Goal: Information Seeking & Learning: Get advice/opinions

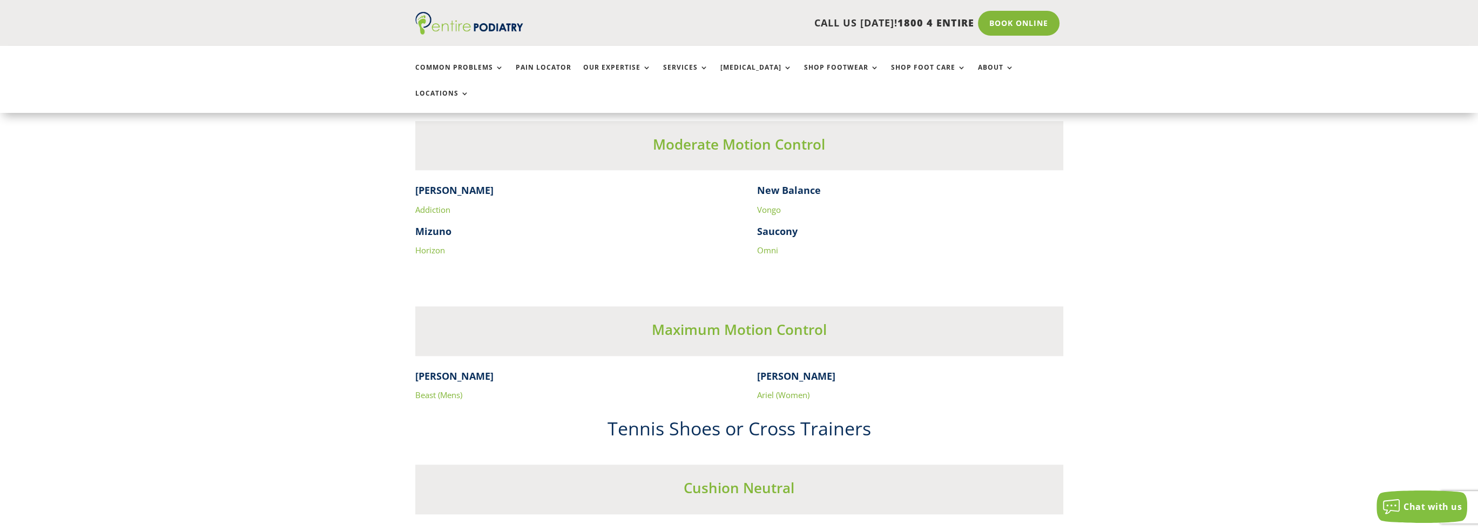
scroll to position [1895, 0]
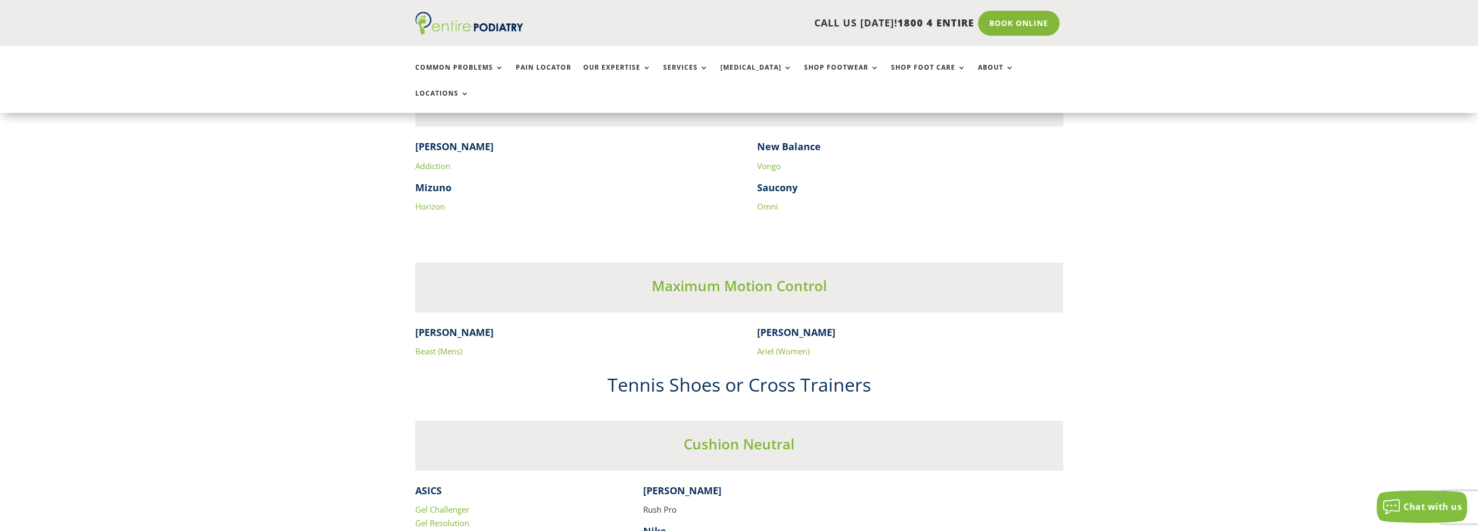
click at [447, 346] on link "Beast (Mens)" at bounding box center [438, 351] width 47 height 11
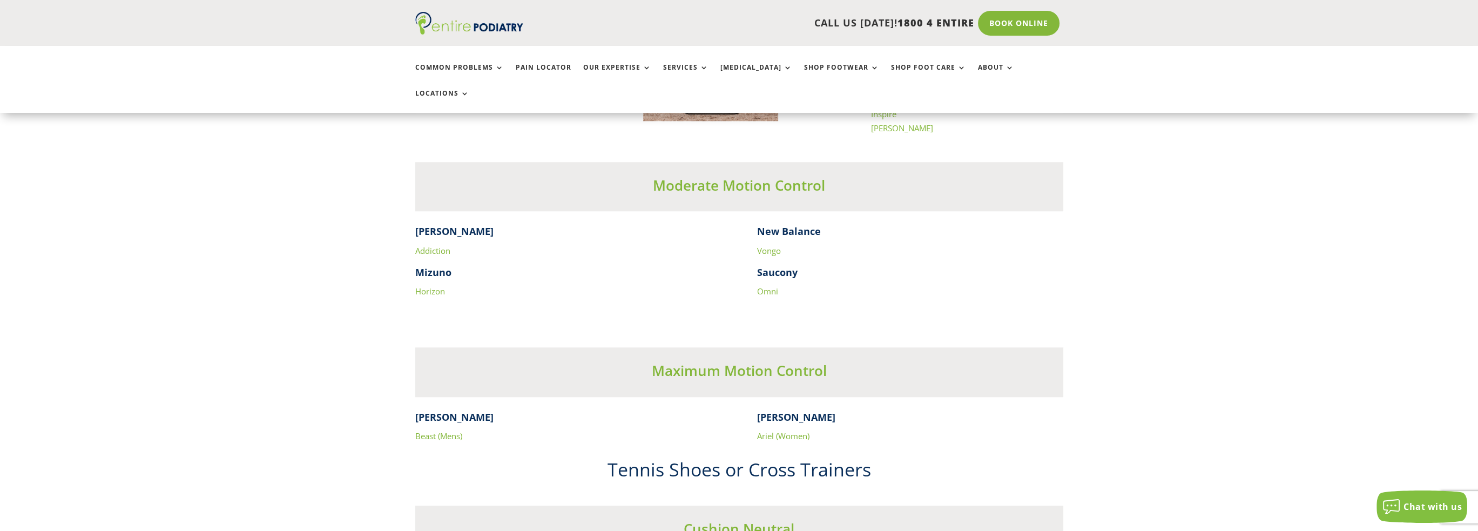
click at [430, 286] on link "Horizon" at bounding box center [430, 291] width 30 height 11
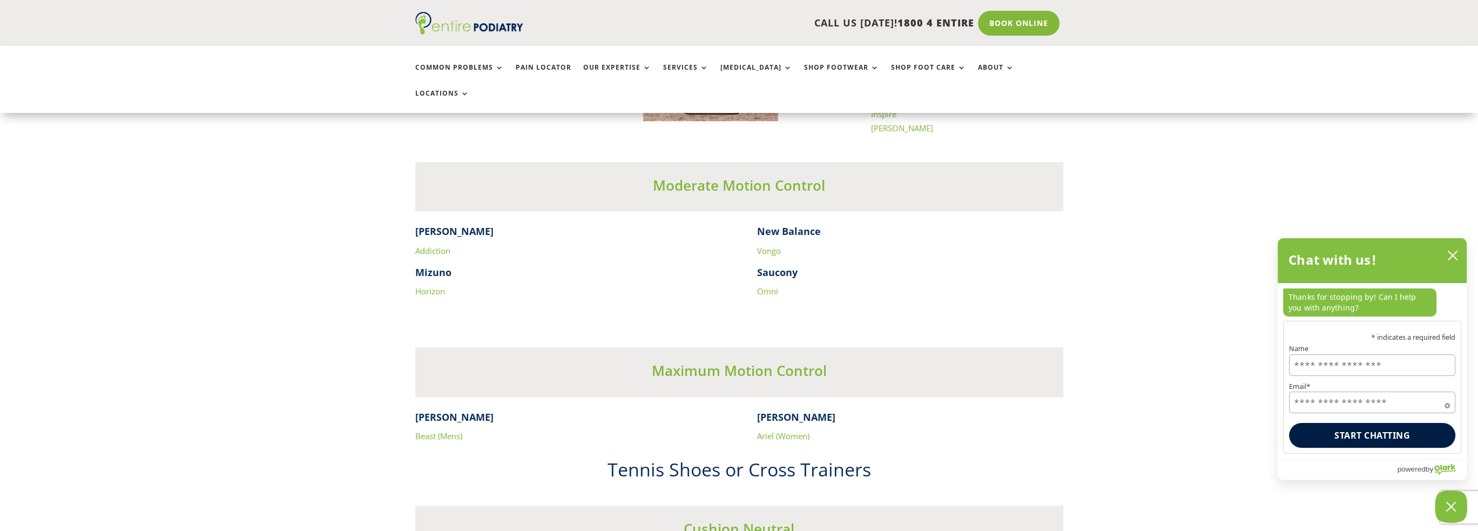
click at [428, 245] on link "Addiction" at bounding box center [432, 250] width 35 height 11
click at [766, 286] on link "Omni" at bounding box center [767, 291] width 21 height 11
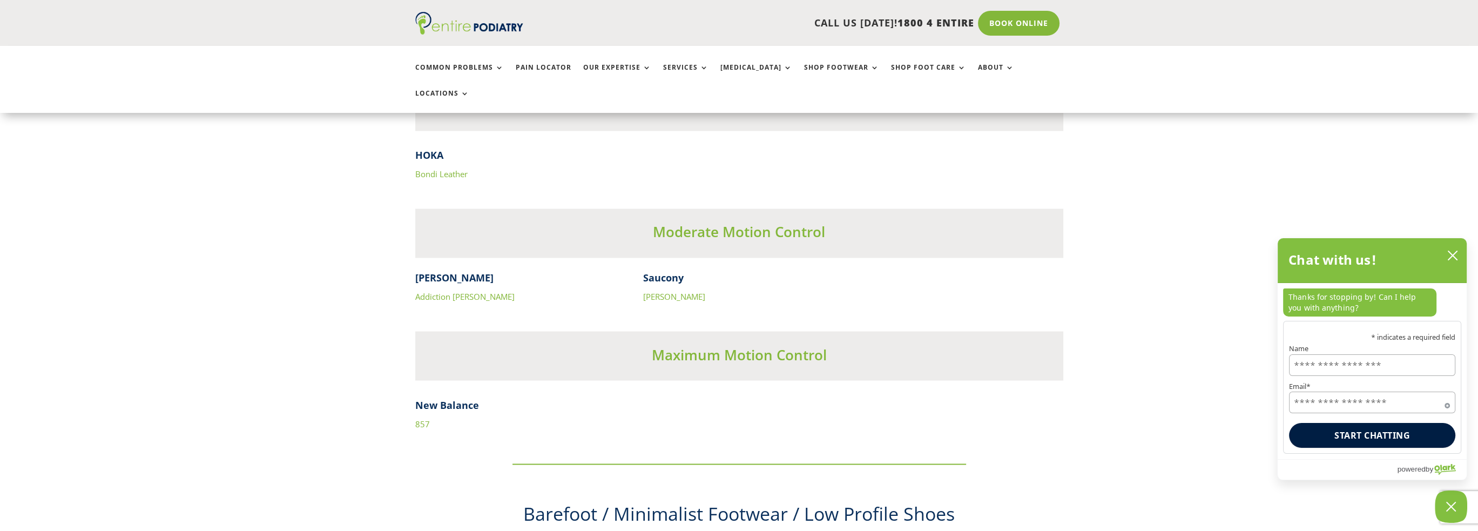
scroll to position [3374, 0]
click at [422, 415] on link "857" at bounding box center [422, 420] width 15 height 11
click at [430, 166] on link "Bondi Leather" at bounding box center [441, 171] width 52 height 11
click at [435, 288] on link "Addiction [PERSON_NAME]" at bounding box center [464, 293] width 99 height 11
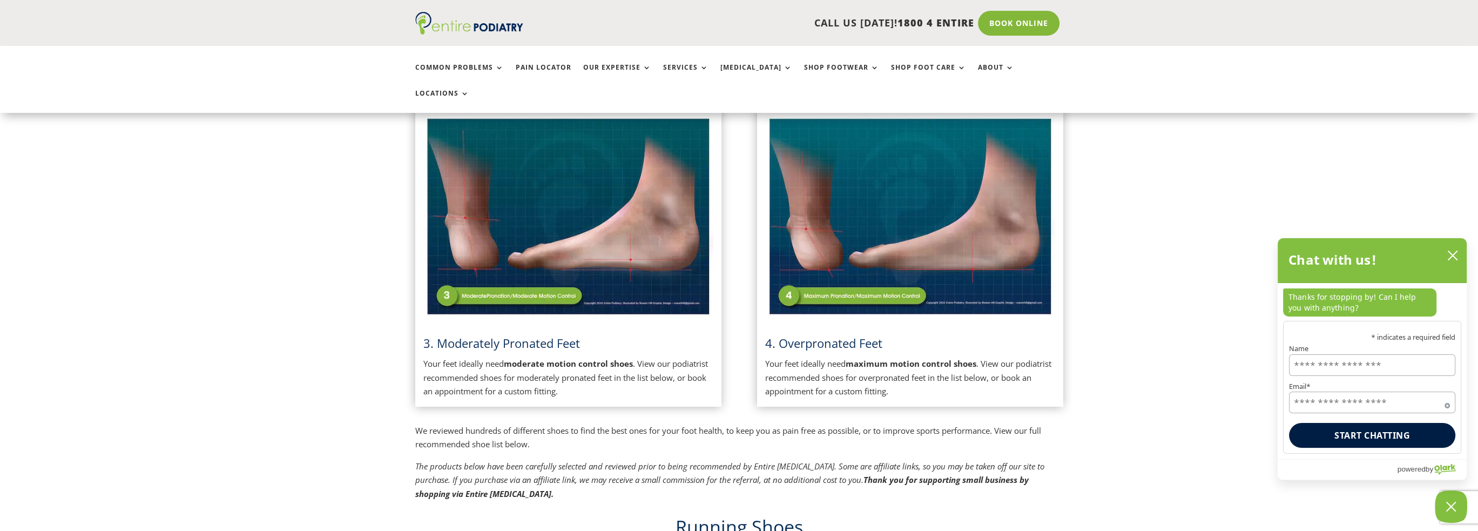
scroll to position [586, 0]
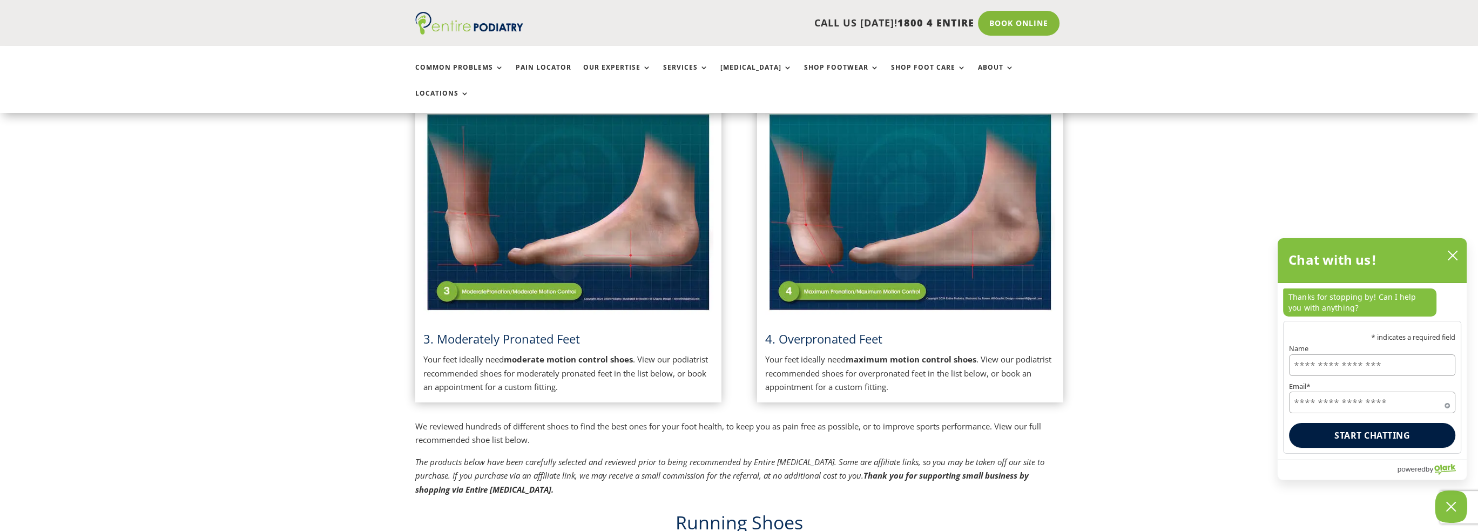
click at [442, 331] on span "3. Moderately Pronated Feet" at bounding box center [501, 339] width 157 height 16
drag, startPoint x: 806, startPoint y: 311, endPoint x: 793, endPoint y: 321, distance: 17.0
click at [806, 331] on span "4. Overpronated Feet" at bounding box center [823, 339] width 117 height 16
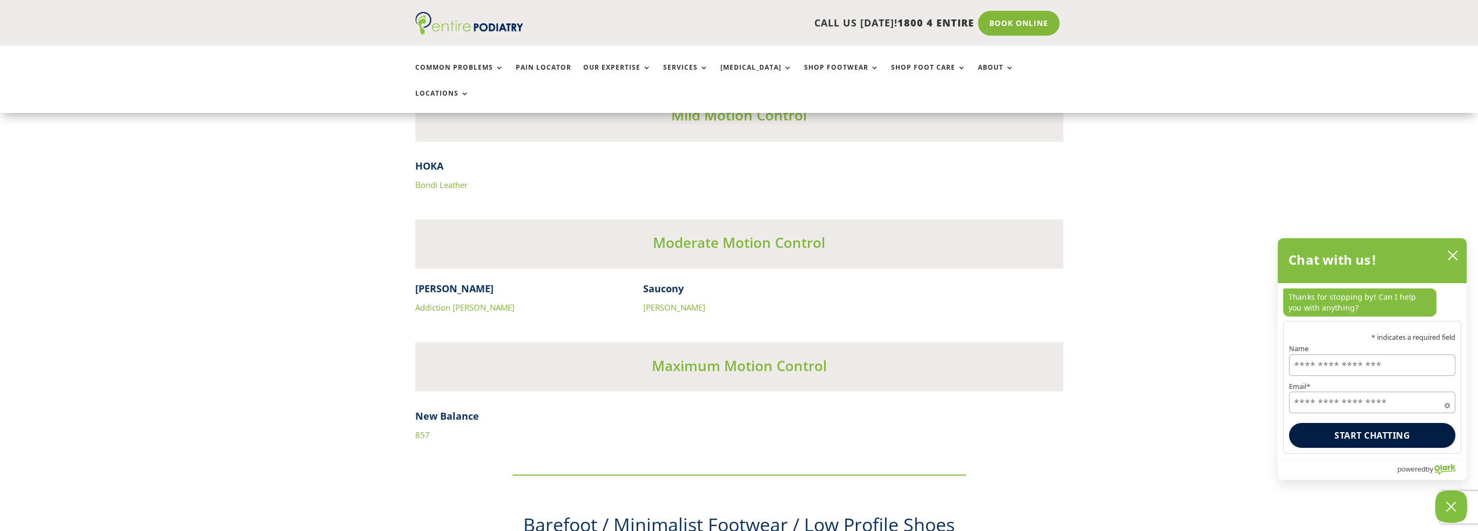
scroll to position [3363, 0]
click at [669, 299] on link "[PERSON_NAME]" at bounding box center [674, 304] width 62 height 11
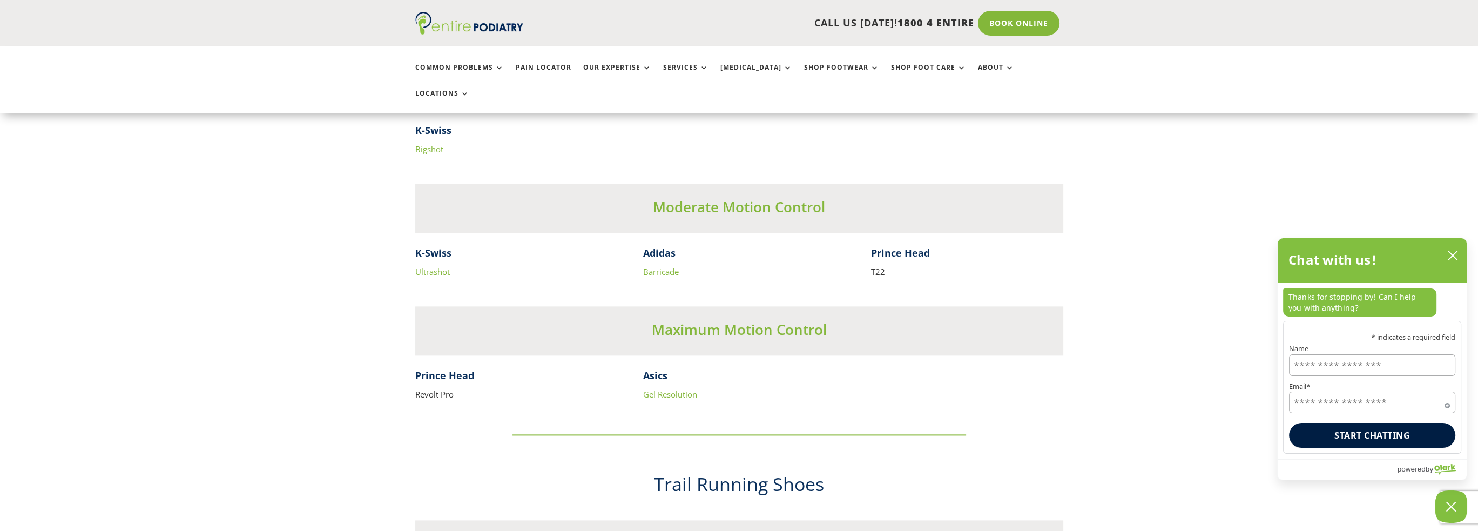
scroll to position [2251, 0]
